Goal: Information Seeking & Learning: Learn about a topic

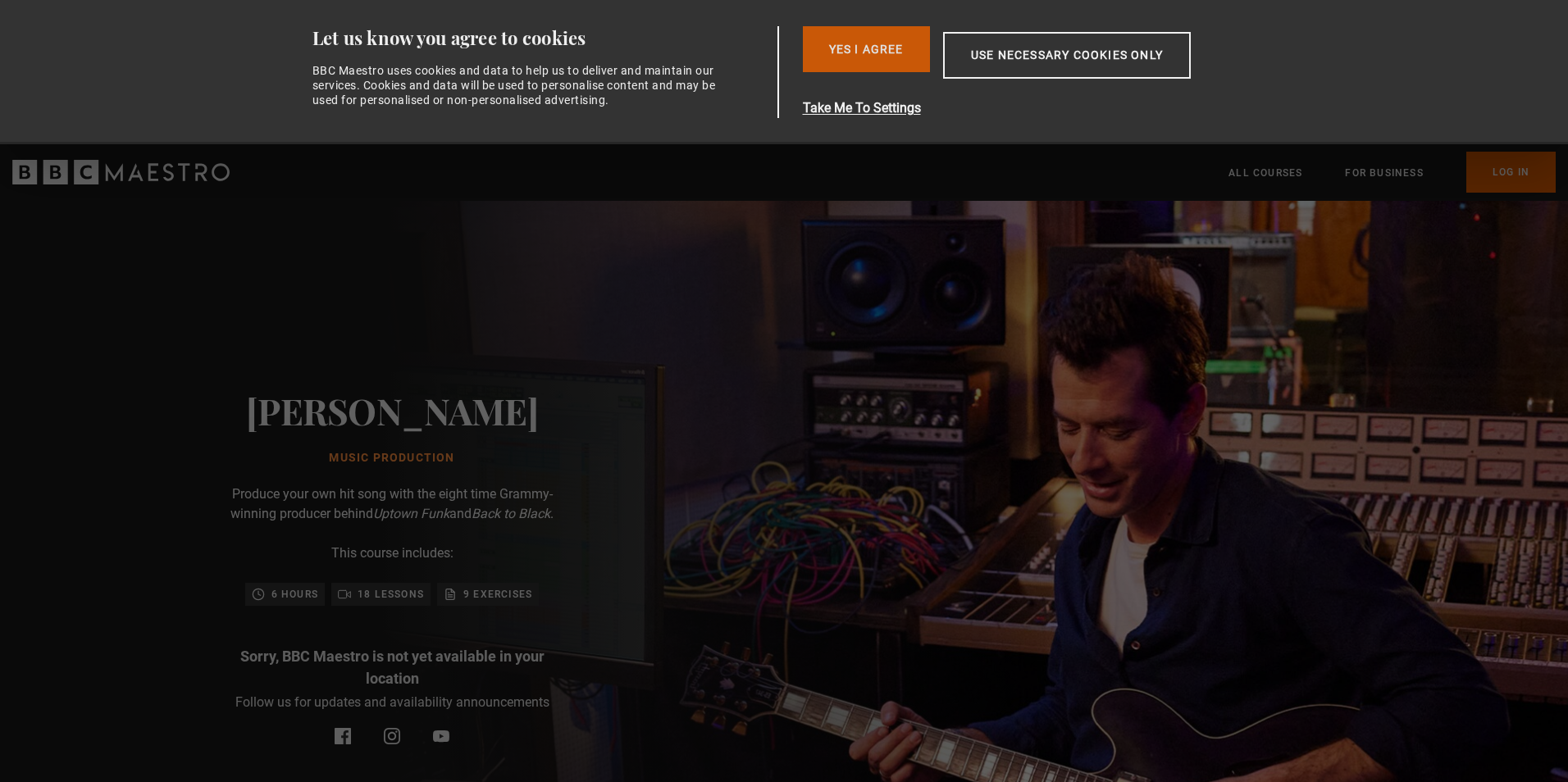
click at [874, 49] on button "Yes I Agree" at bounding box center [866, 50] width 128 height 46
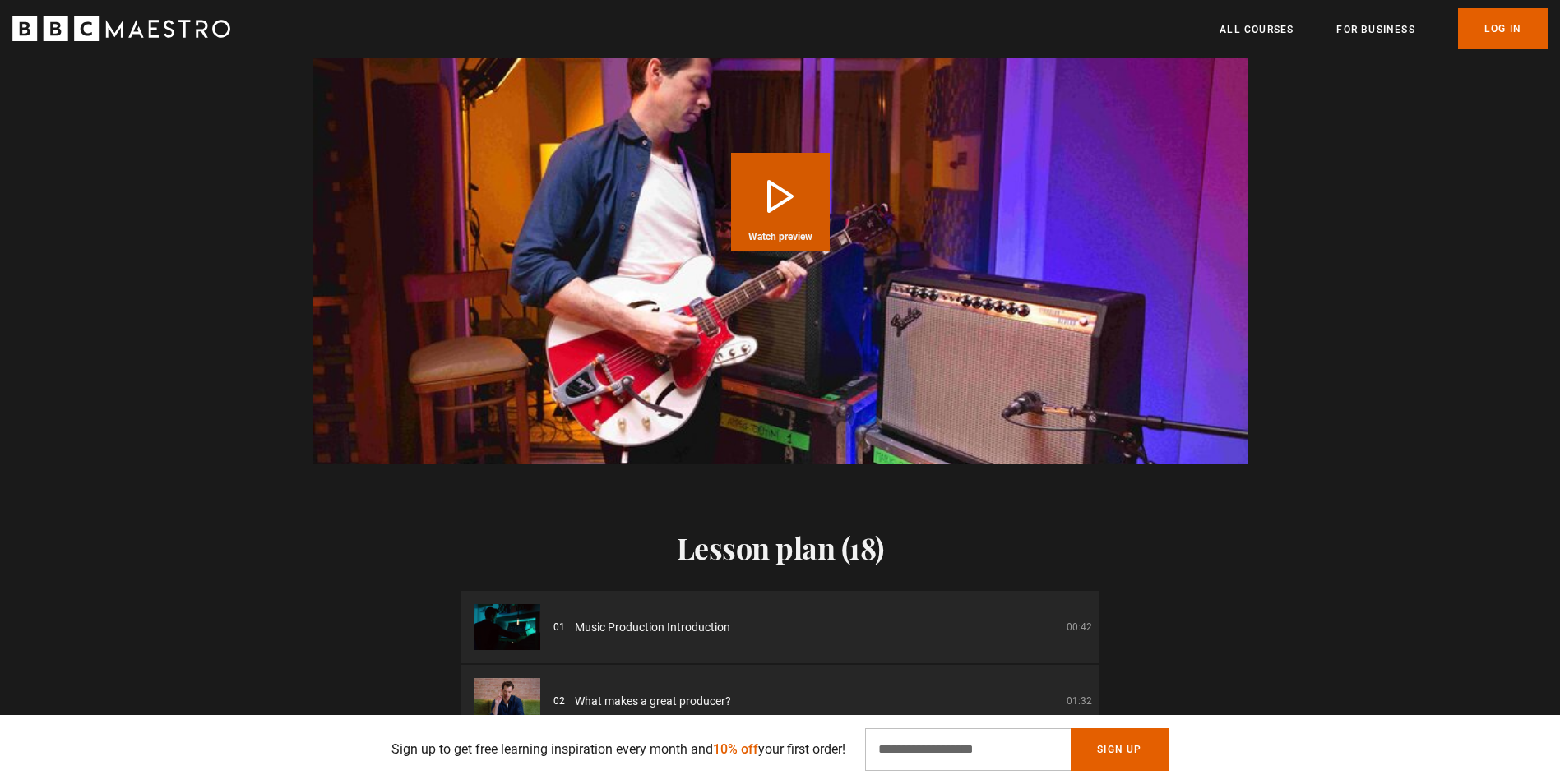
scroll to position [1315, 0]
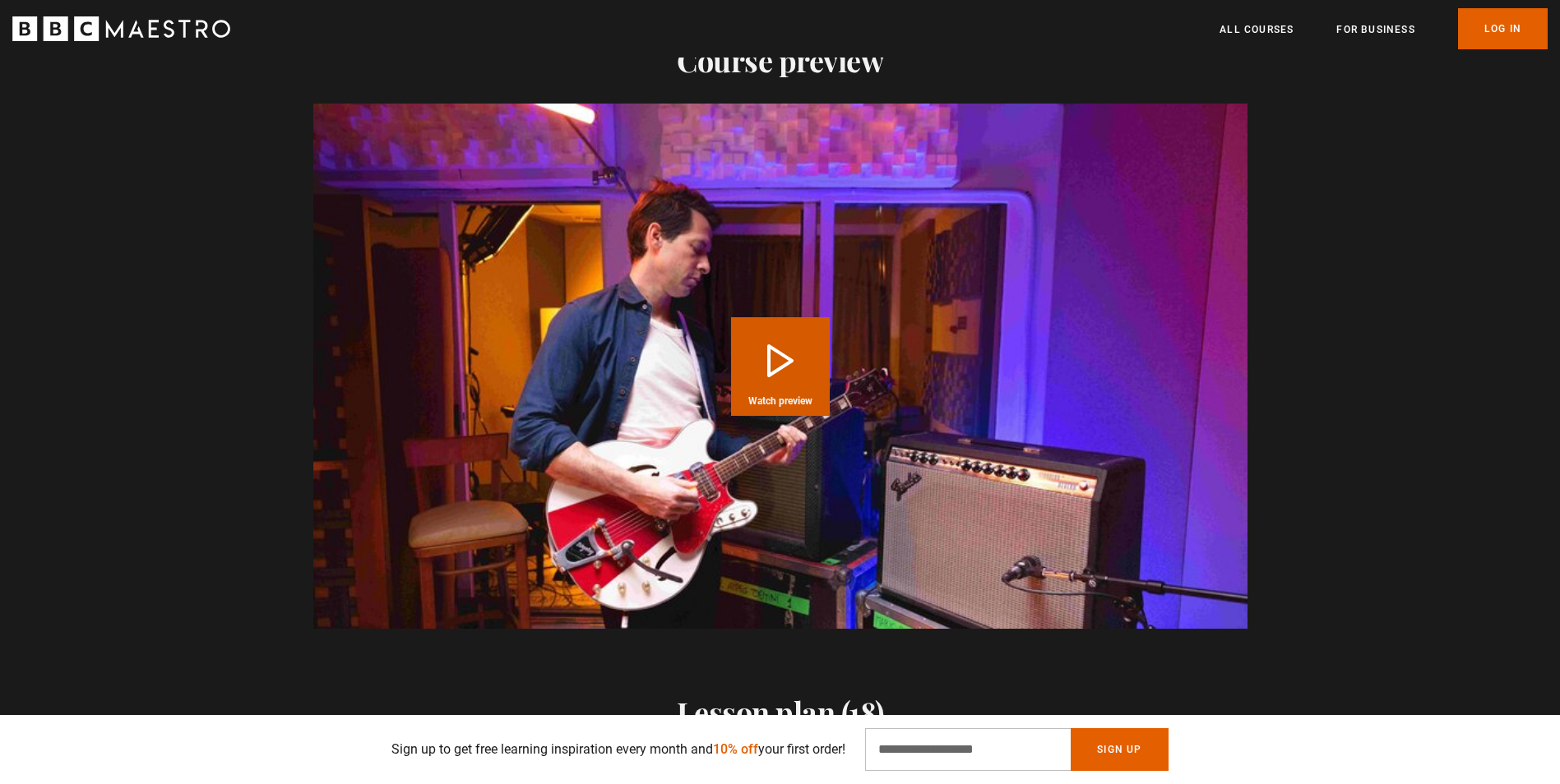
click at [772, 370] on button "Play Course overview for Music Production with [PERSON_NAME] Watch preview" at bounding box center [780, 366] width 99 height 99
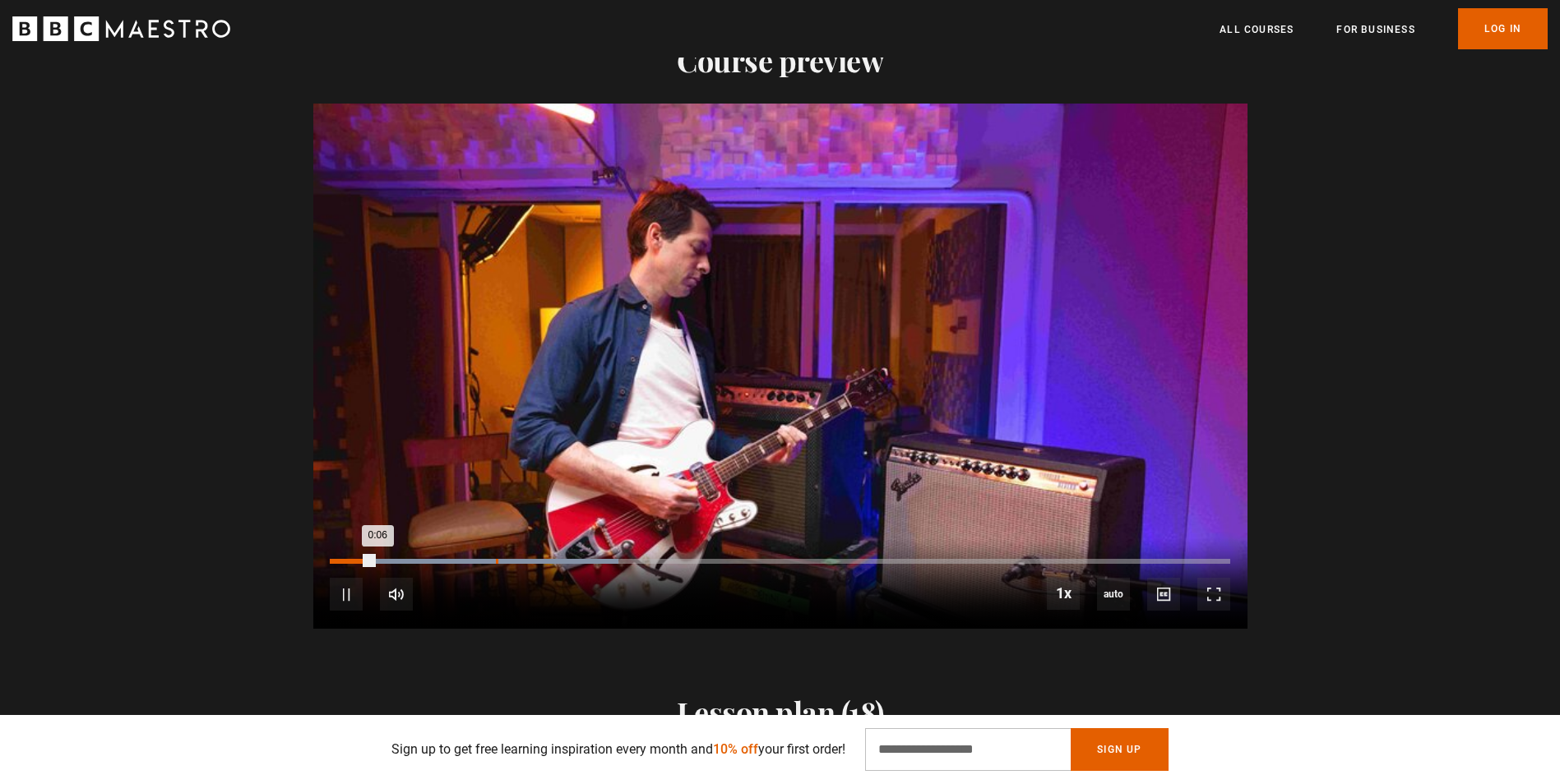
scroll to position [0, 216]
click at [497, 560] on div "0:23" at bounding box center [498, 562] width 3 height 5
click at [617, 559] on div "0:39" at bounding box center [617, 562] width 3 height 5
click at [715, 570] on div "Loaded : 44.00% 0:53 0:40" at bounding box center [779, 569] width 900 height 3
click at [616, 554] on div "10s Skip Back 10 seconds Pause 10s Skip Forward 10 seconds Loaded : 48.00% 0:42…" at bounding box center [781, 583] width 935 height 91
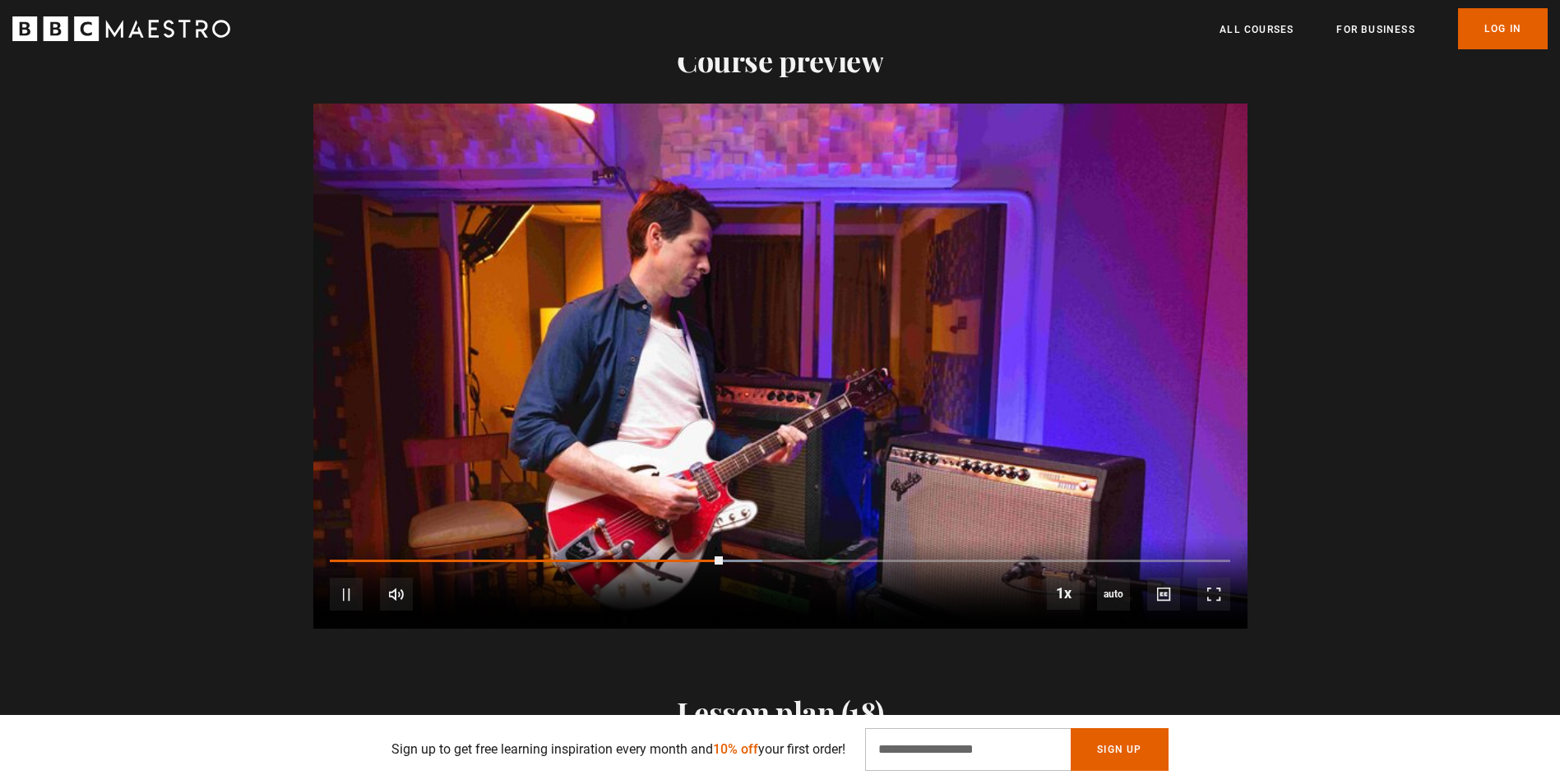
click at [584, 565] on div "10s Skip Back 10 seconds Pause 10s Skip Forward 10 seconds Loaded : 48.00% 0:38…" at bounding box center [781, 583] width 935 height 91
click at [553, 561] on div "0:55" at bounding box center [529, 562] width 398 height 5
click at [508, 559] on div "Loaded : 0.00% 0:24 0:32" at bounding box center [779, 562] width 900 height 5
click at [574, 557] on div "10s Skip Back 10 seconds Pause 10s Skip Forward 10 seconds Loaded : 64.00% 0:36…" at bounding box center [781, 583] width 935 height 91
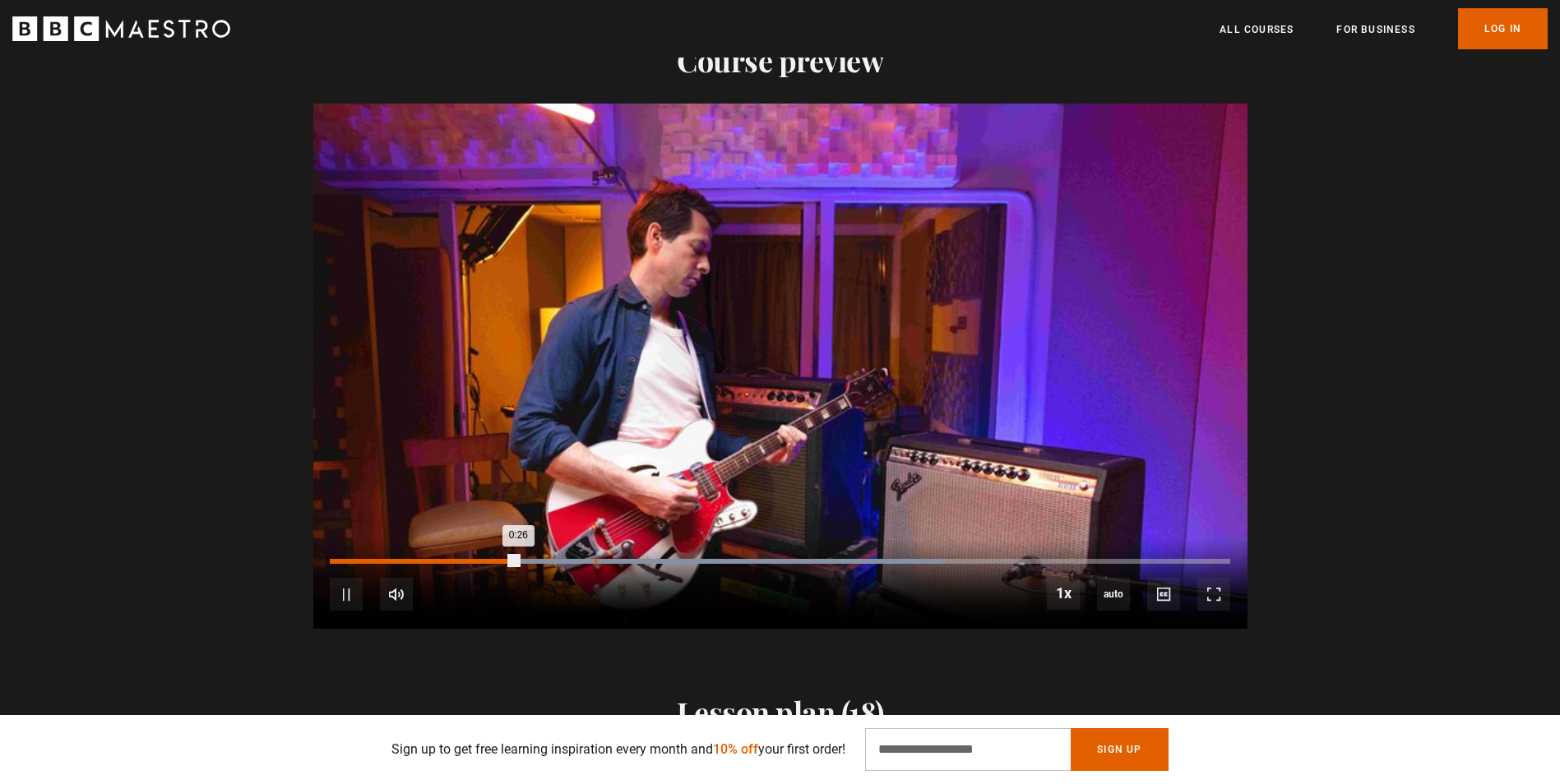
click at [595, 560] on div "Loaded : 68.00% 0:36 0:26" at bounding box center [779, 562] width 900 height 5
click at [518, 560] on div "0:26" at bounding box center [424, 562] width 188 height 5
click at [639, 565] on div "10s Skip Back 10 seconds Pause 10s Skip Forward 10 seconds Loaded : 68.00% 0:40…" at bounding box center [781, 583] width 935 height 91
drag, startPoint x: 674, startPoint y: 564, endPoint x: 684, endPoint y: 560, distance: 10.8
click at [676, 562] on div "10s Skip Back 10 seconds Pause 10s Skip Forward 10 seconds Loaded : 72.00% 0:40…" at bounding box center [781, 583] width 935 height 91
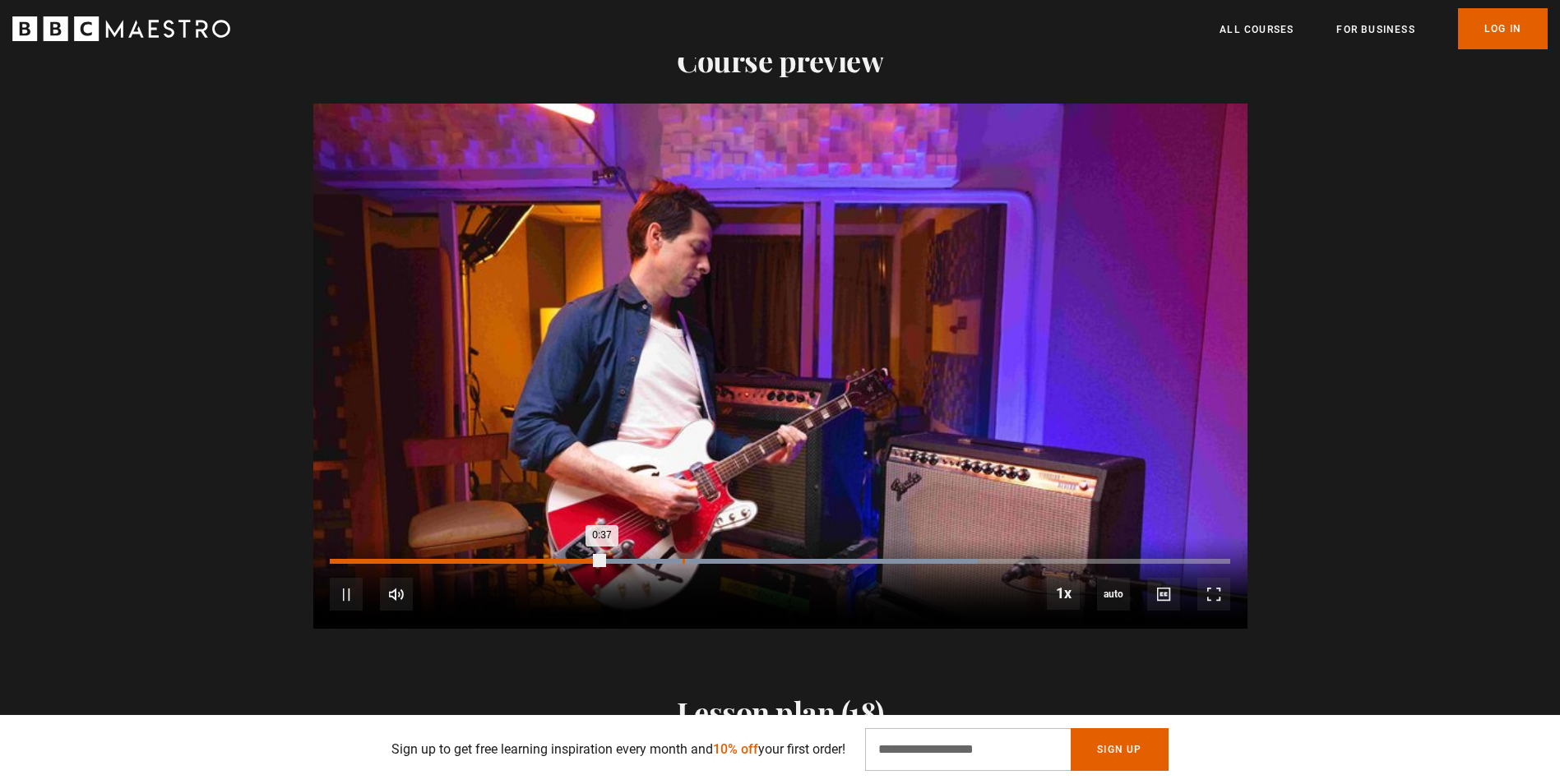
click at [685, 560] on div "0:49" at bounding box center [684, 562] width 3 height 5
drag, startPoint x: 706, startPoint y: 559, endPoint x: 736, endPoint y: 560, distance: 30.0
click at [711, 560] on div "0:52" at bounding box center [709, 562] width 3 height 5
click at [777, 557] on div "10s Skip Back 10 seconds Pause 10s Skip Forward 10 seconds Loaded : 84.00% 0:59…" at bounding box center [781, 583] width 935 height 91
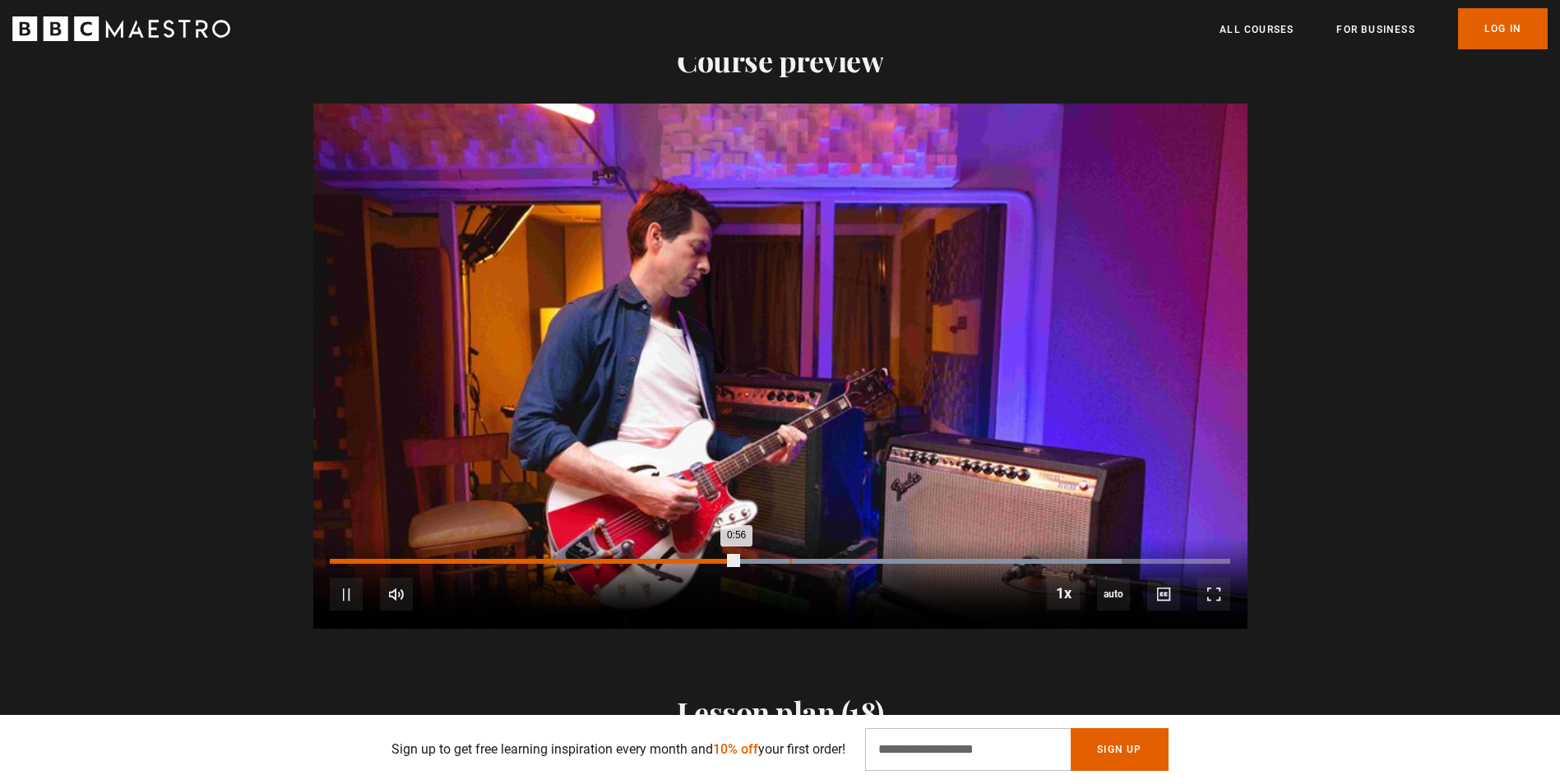
click at [792, 560] on div "Loaded : 88.00% 1:03 0:56" at bounding box center [779, 562] width 900 height 5
click at [738, 560] on div "0:56" at bounding box center [533, 562] width 408 height 5
click at [863, 560] on div "Loaded : 96.00% 1:13 1:05" at bounding box center [779, 562] width 900 height 5
click at [921, 561] on div "1:22" at bounding box center [921, 562] width 3 height 5
click at [867, 561] on div "1:14" at bounding box center [598, 562] width 537 height 5
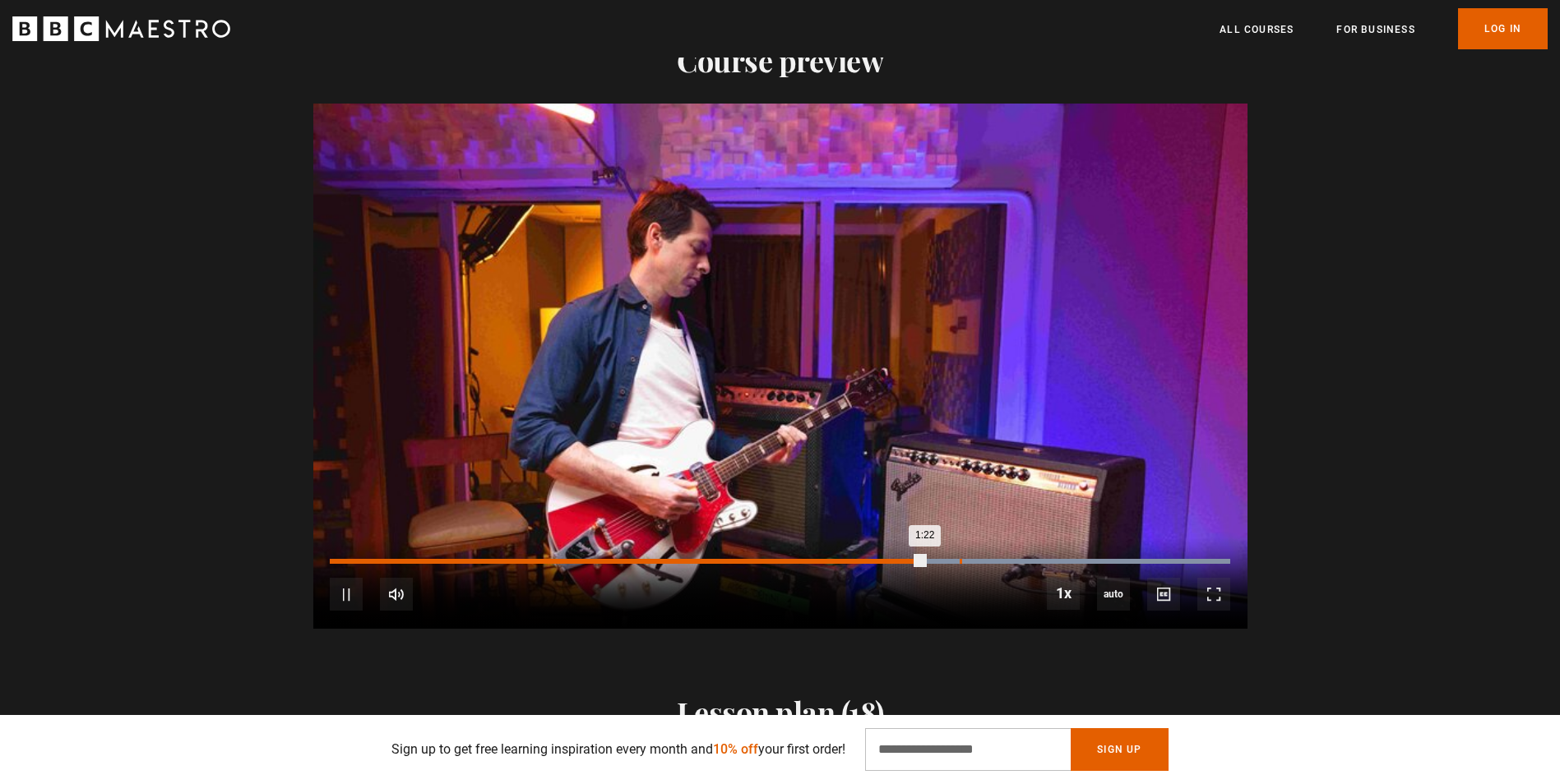
click at [962, 561] on div "1:27" at bounding box center [961, 562] width 3 height 5
click at [972, 561] on div "Loaded : 100.00% 1:27 1:22" at bounding box center [779, 562] width 900 height 5
click at [1031, 561] on div "1:36" at bounding box center [1030, 562] width 3 height 5
click at [983, 562] on div "Loaded : 100.00% 1:31 1:37" at bounding box center [779, 562] width 900 height 5
click at [959, 561] on div "1:32" at bounding box center [662, 562] width 665 height 5
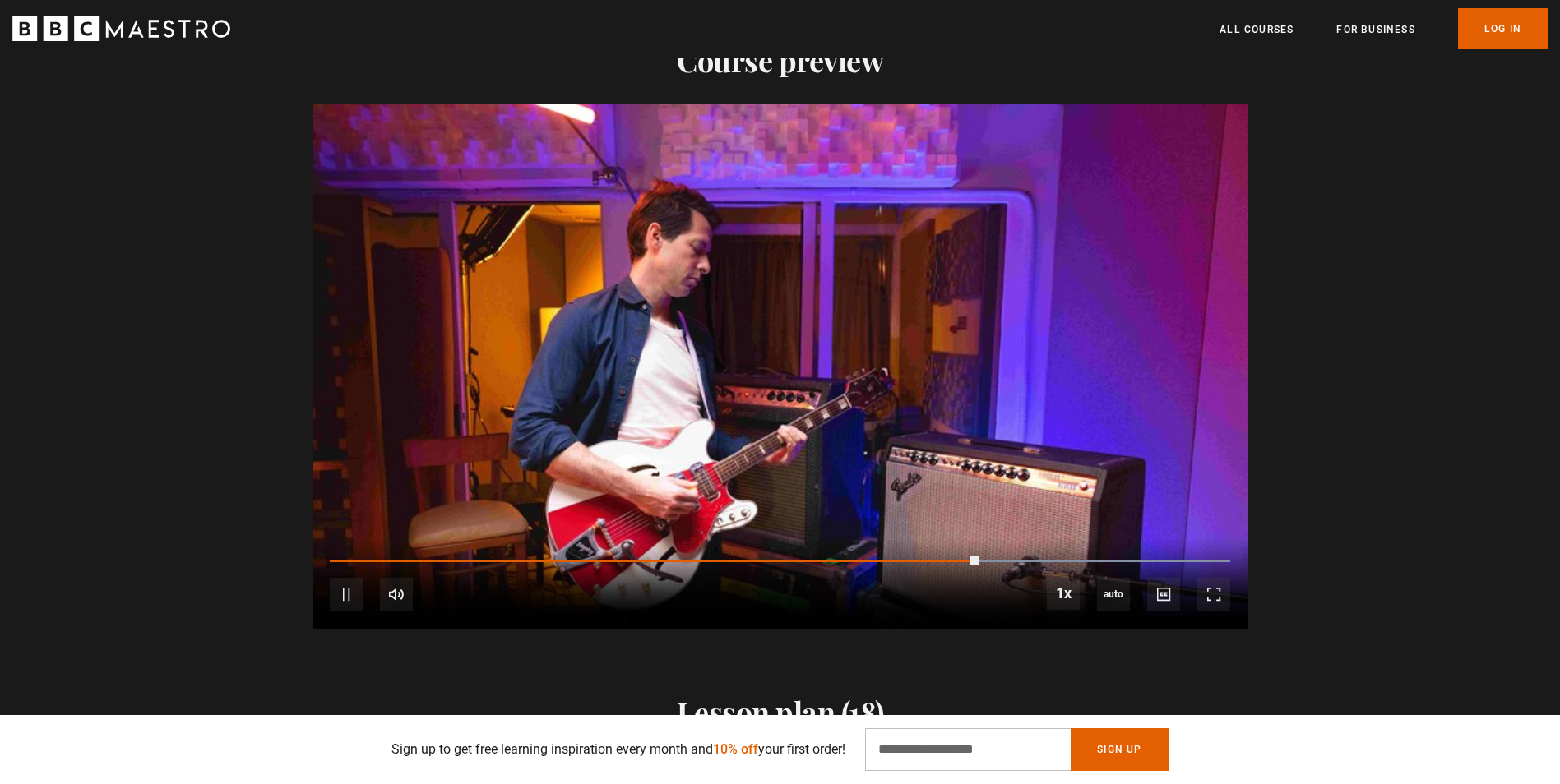
scroll to position [0, 647]
click at [912, 559] on div "Loaded : 100.00% 1:20 1:39" at bounding box center [779, 562] width 900 height 5
click at [1150, 560] on div "Loaded : 100.00% 1:53 1:33" at bounding box center [779, 562] width 900 height 5
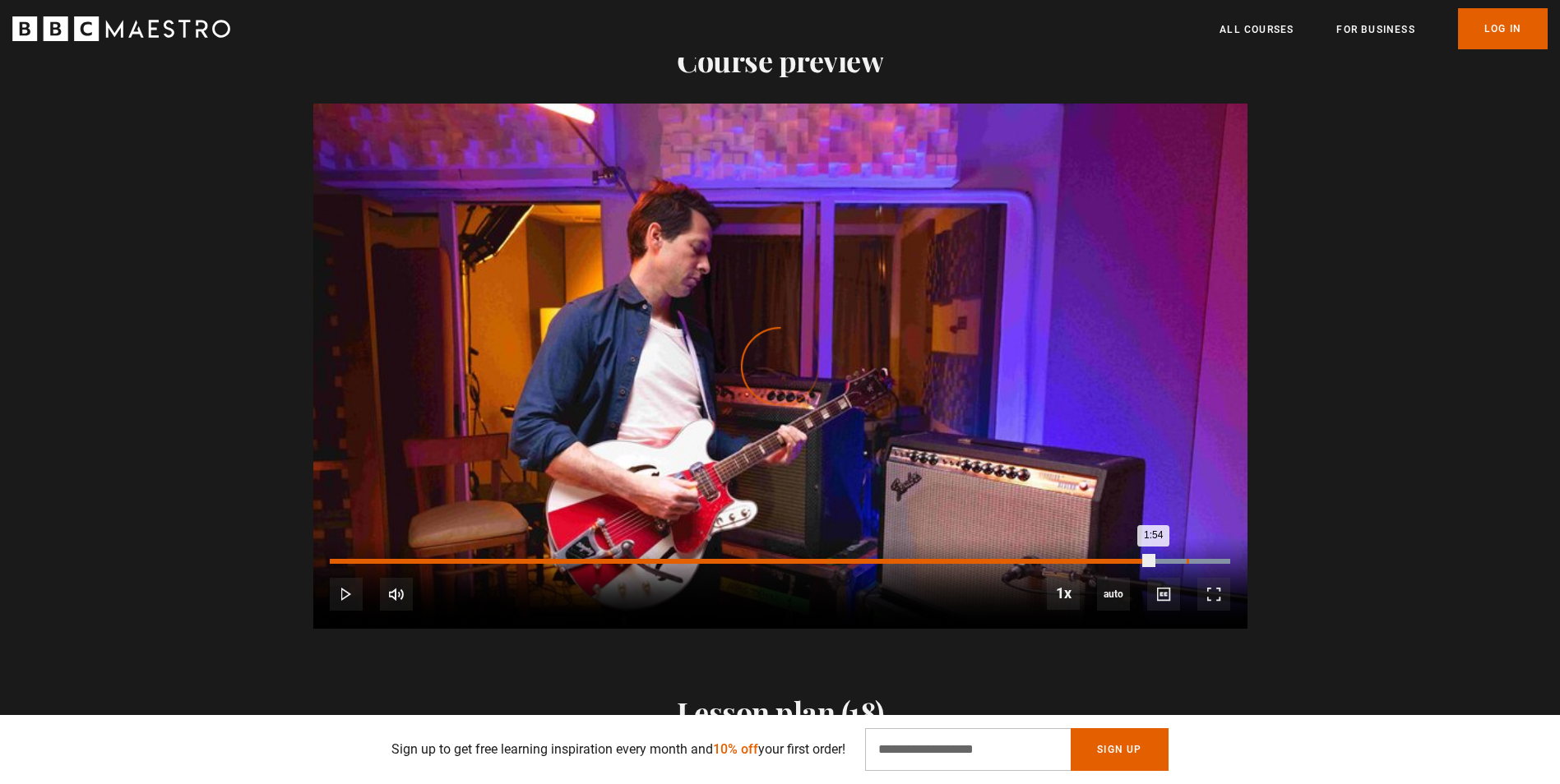
click at [1187, 568] on div "Loaded : 100.00% 1:58 1:54" at bounding box center [779, 569] width 900 height 3
click at [1203, 561] on div "2:00" at bounding box center [1202, 562] width 3 height 5
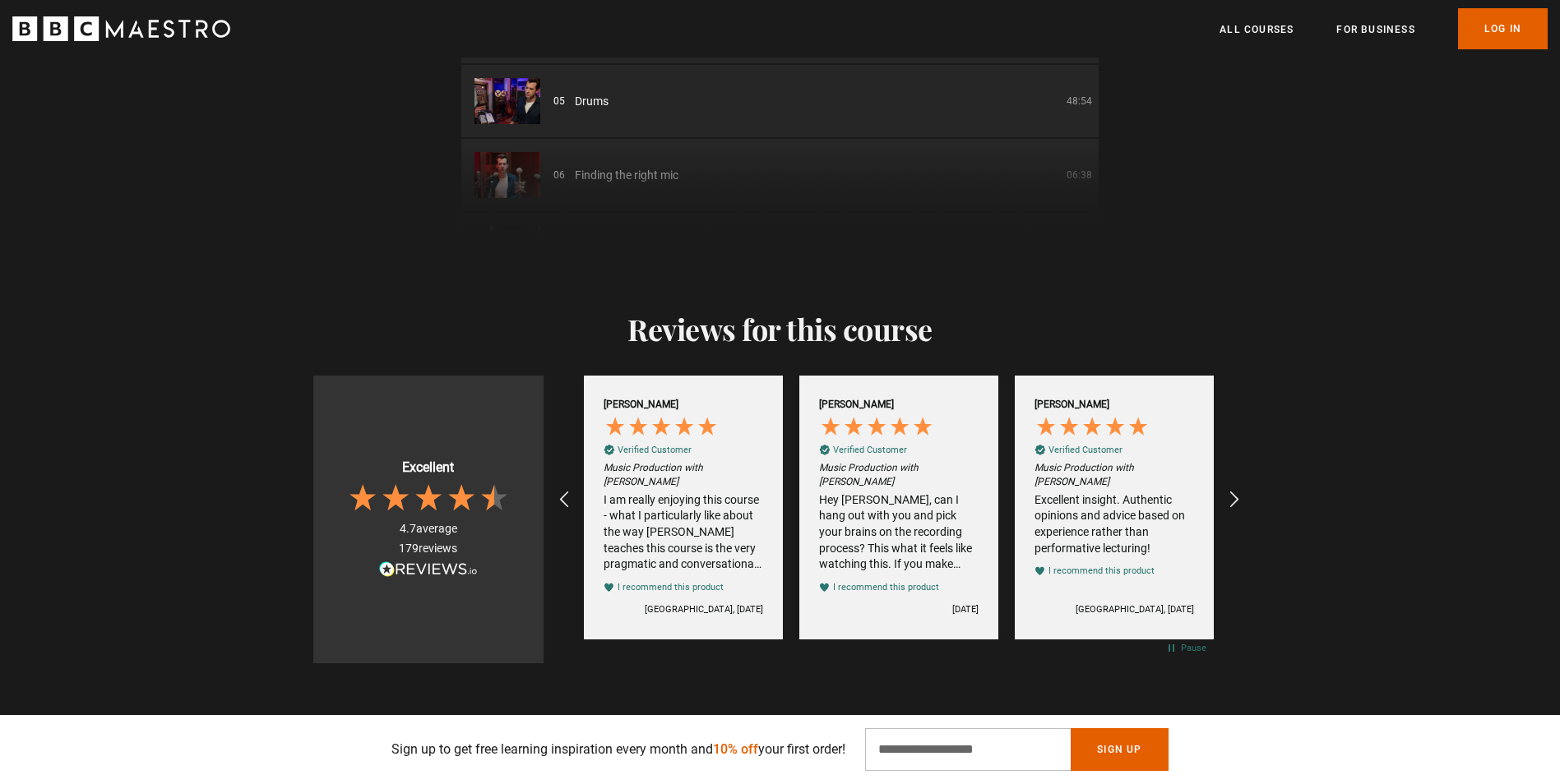
scroll to position [0, 0]
click at [689, 127] on li "04 Serving the song 21:56" at bounding box center [780, 108] width 638 height 72
click at [589, 108] on span "Serving the song" at bounding box center [617, 109] width 84 height 17
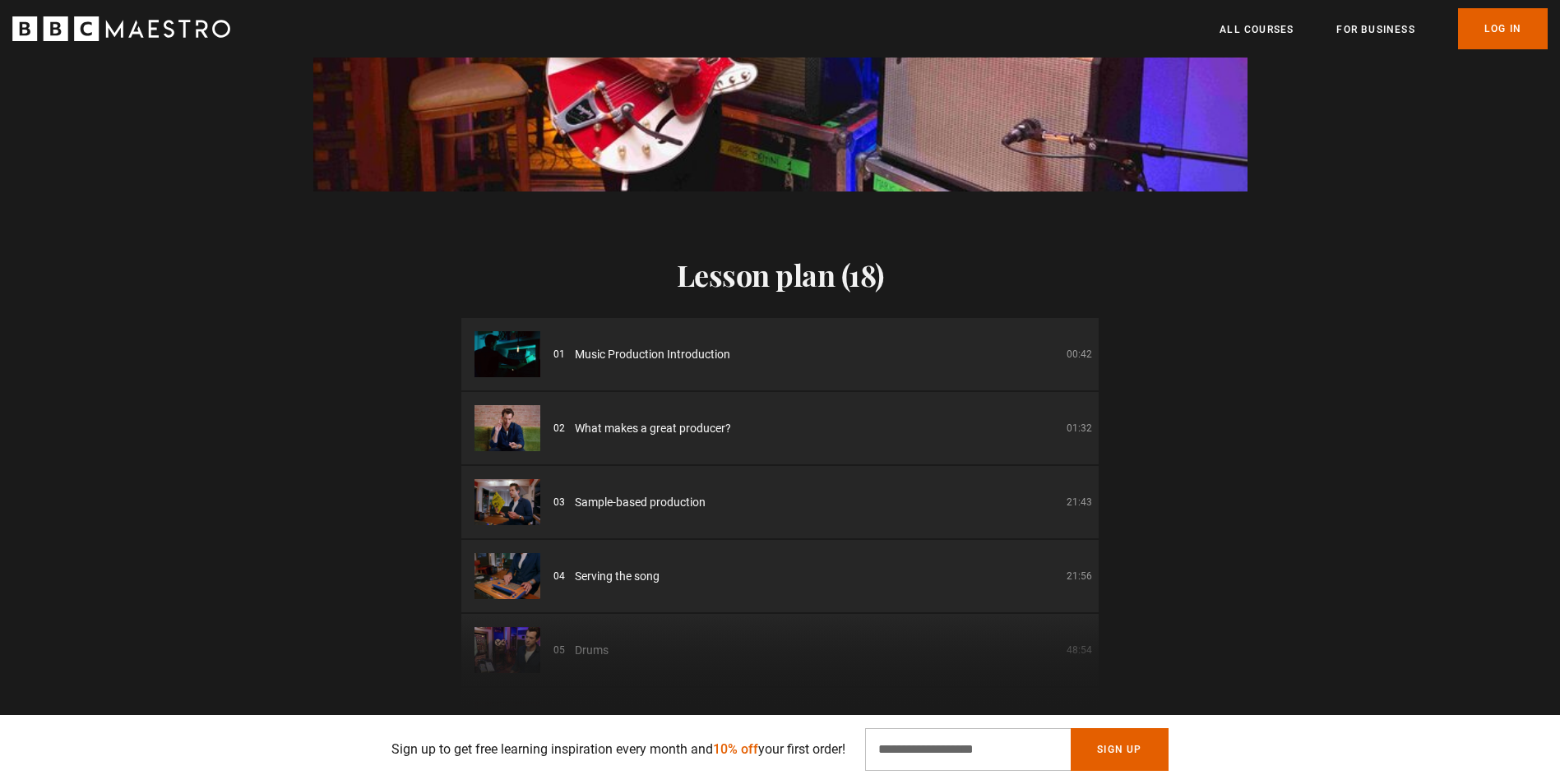
scroll to position [1424, 0]
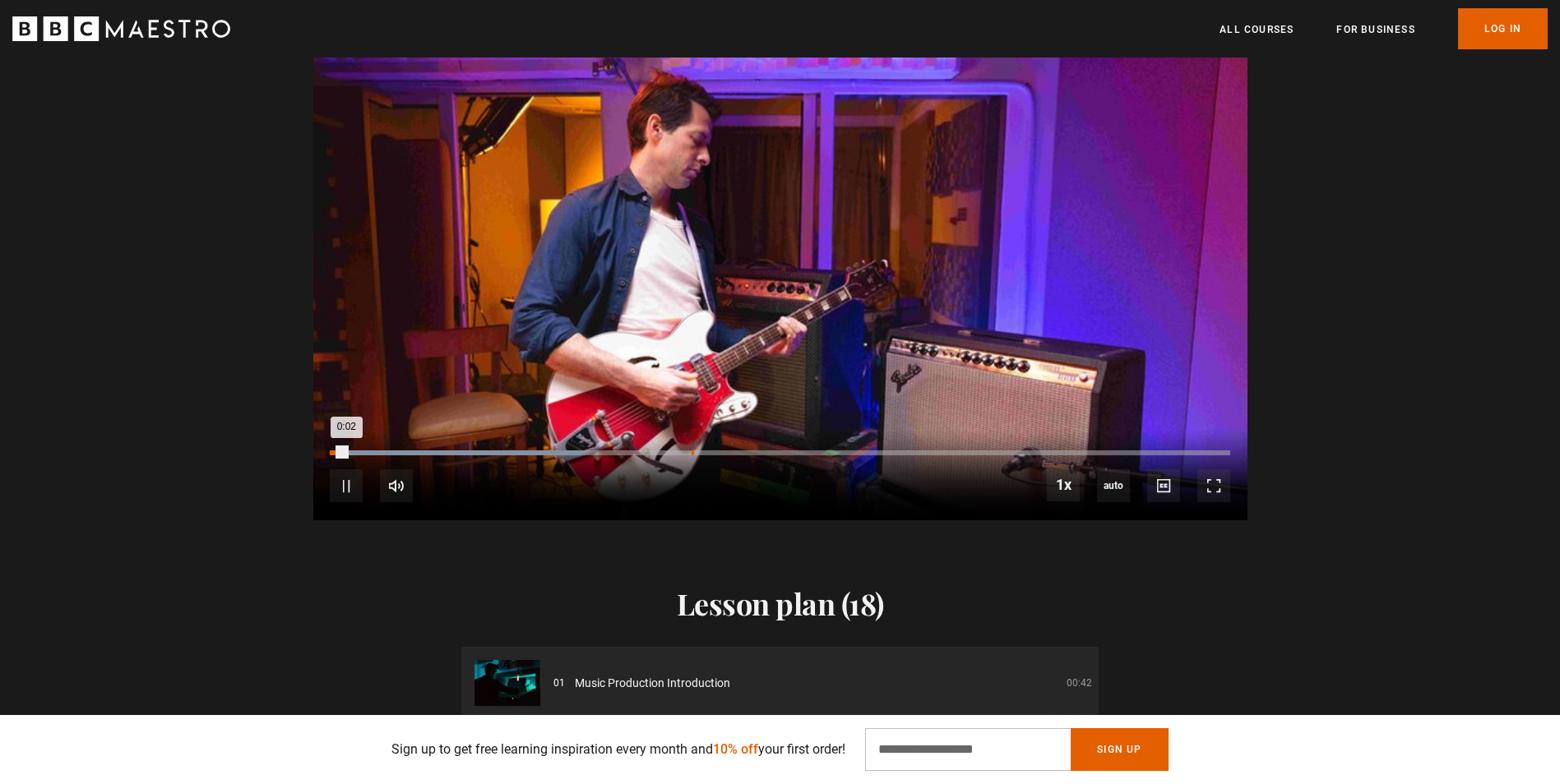
click at [692, 452] on div "Loaded : 28.06% 0:50 0:02" at bounding box center [779, 453] width 900 height 5
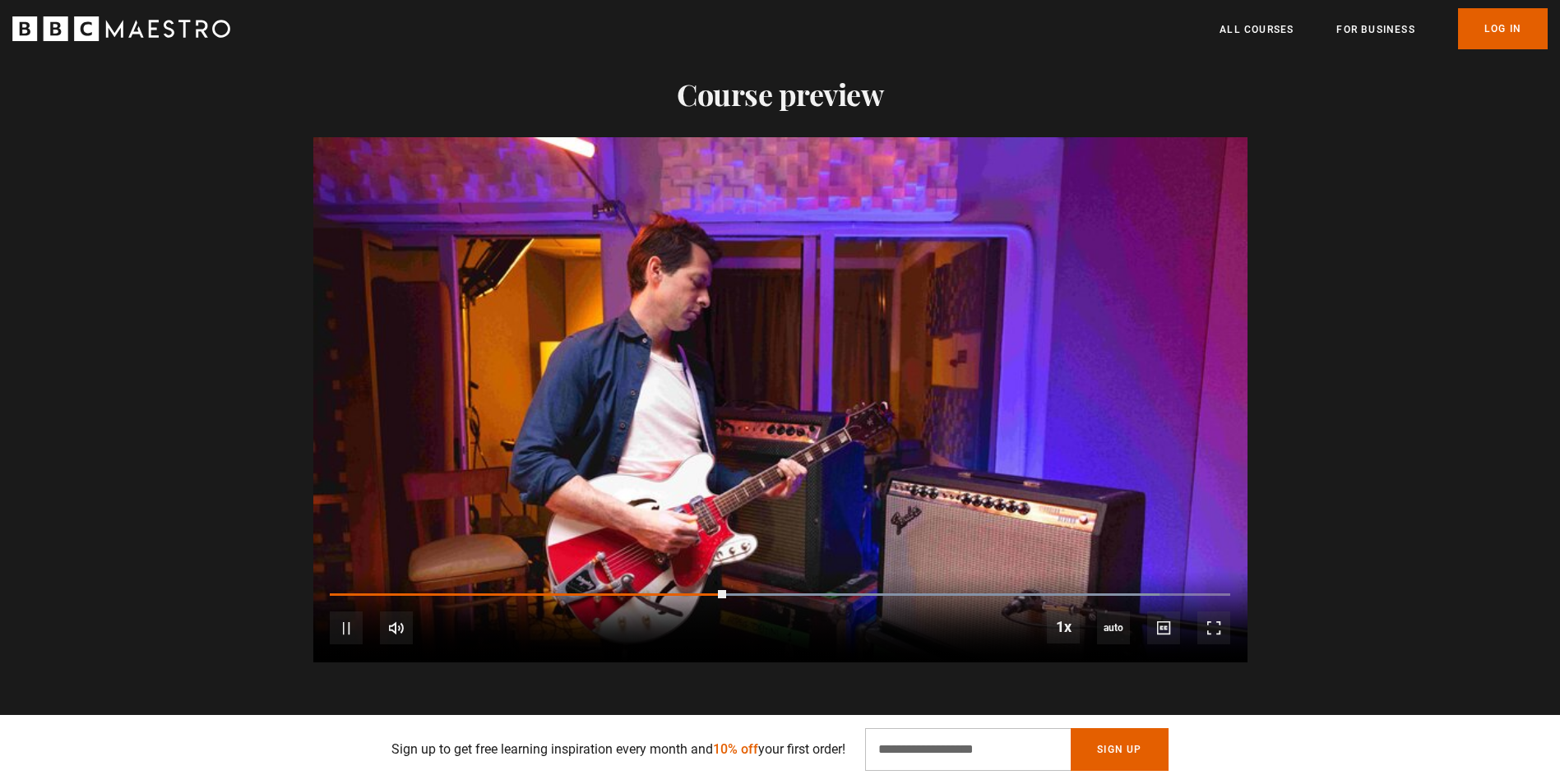
scroll to position [1342, 0]
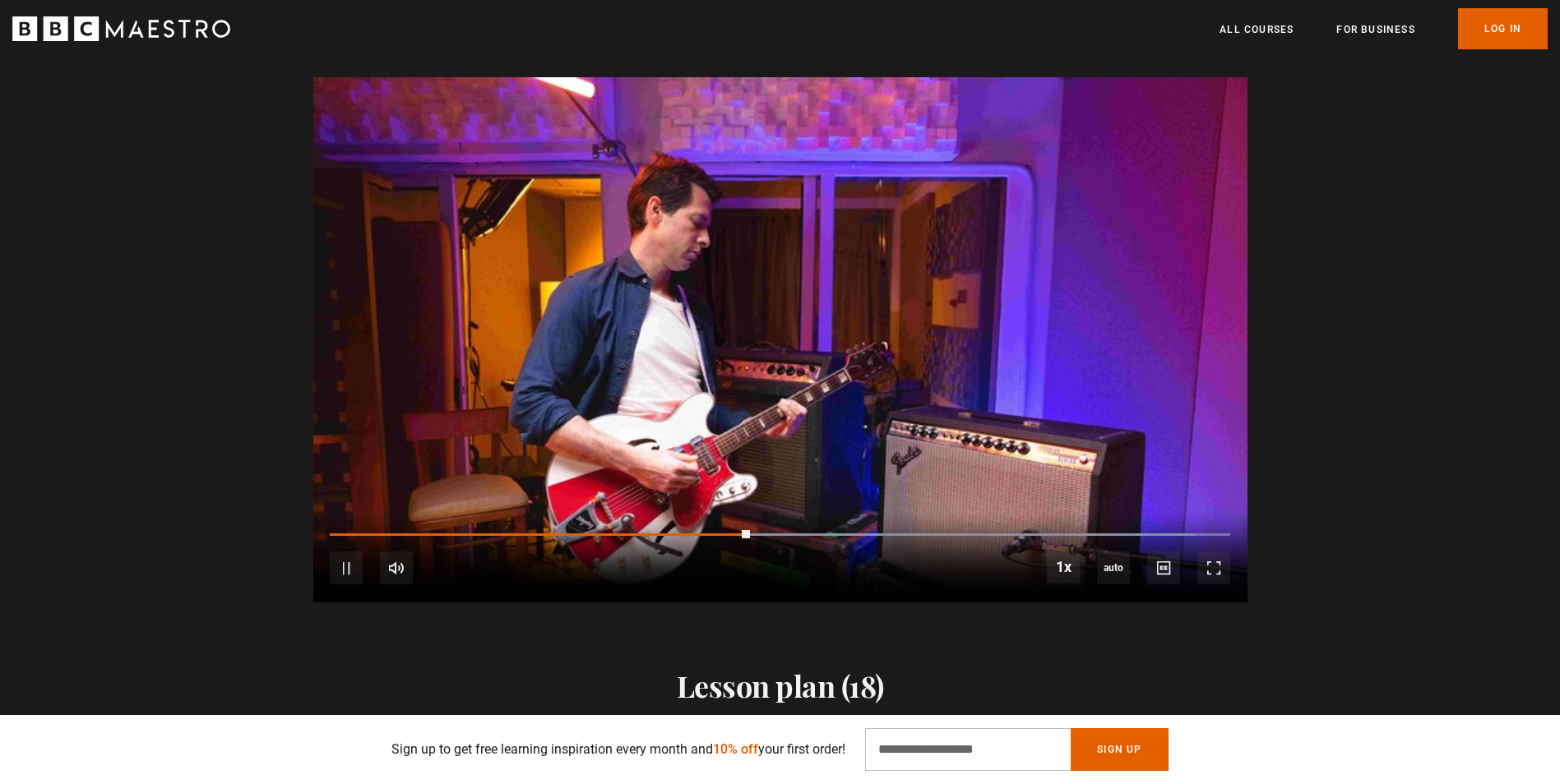
drag, startPoint x: 769, startPoint y: 528, endPoint x: 819, endPoint y: 528, distance: 50.0
click at [819, 528] on div "10s Skip Back 10 seconds Pause 10s Skip Forward 10 seconds Loaded : 96.19% 0:58…" at bounding box center [781, 558] width 935 height 91
click at [828, 538] on div "10s Skip Back 10 seconds Pause 10s Skip Forward 10 seconds Loaded : 96.19% 1:08…" at bounding box center [781, 558] width 935 height 91
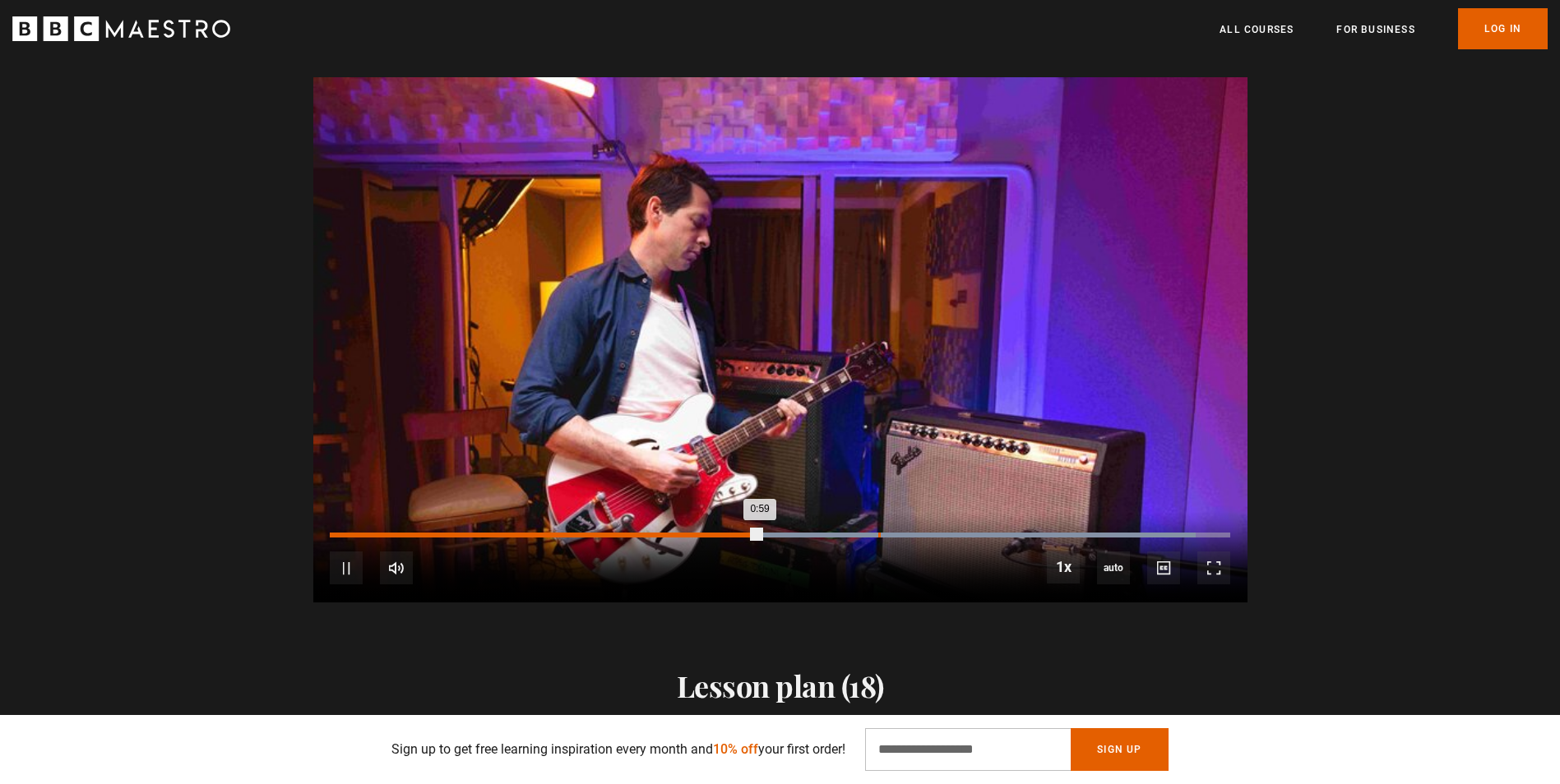
click at [879, 533] on div "Loaded : 96.19% 1:16 0:59" at bounding box center [779, 535] width 900 height 5
click at [927, 534] on div "Loaded : 100.00% 1:22 1:16" at bounding box center [779, 535] width 900 height 5
click at [938, 535] on div "1:24" at bounding box center [938, 535] width 3 height 5
click at [972, 533] on div "Loaded : 100.00% 1:28 1:24" at bounding box center [779, 535] width 900 height 5
